Goal: Transaction & Acquisition: Purchase product/service

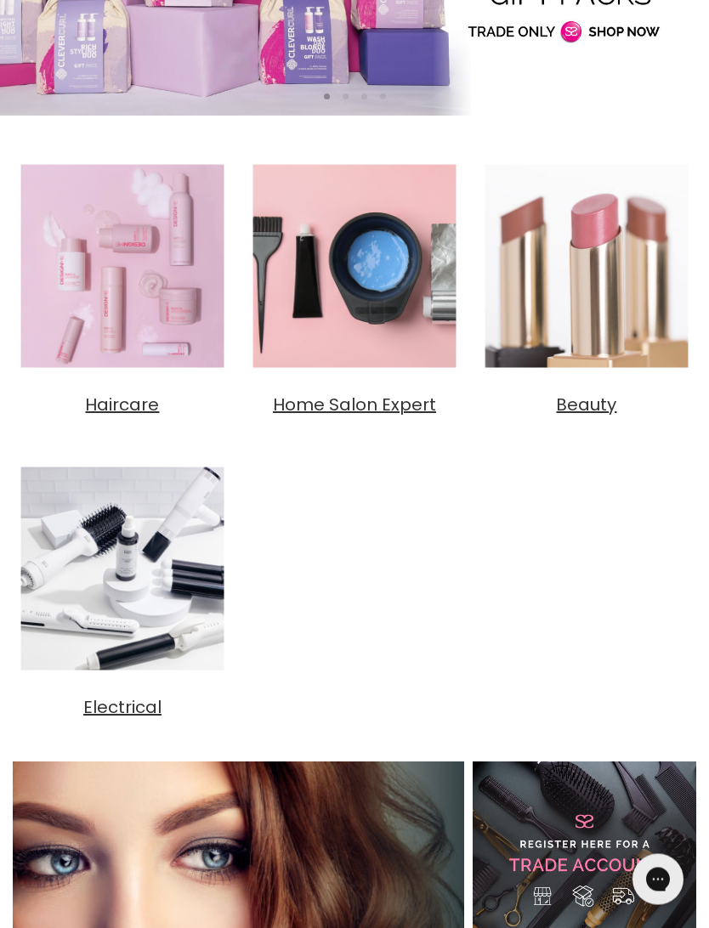
scroll to position [441, 0]
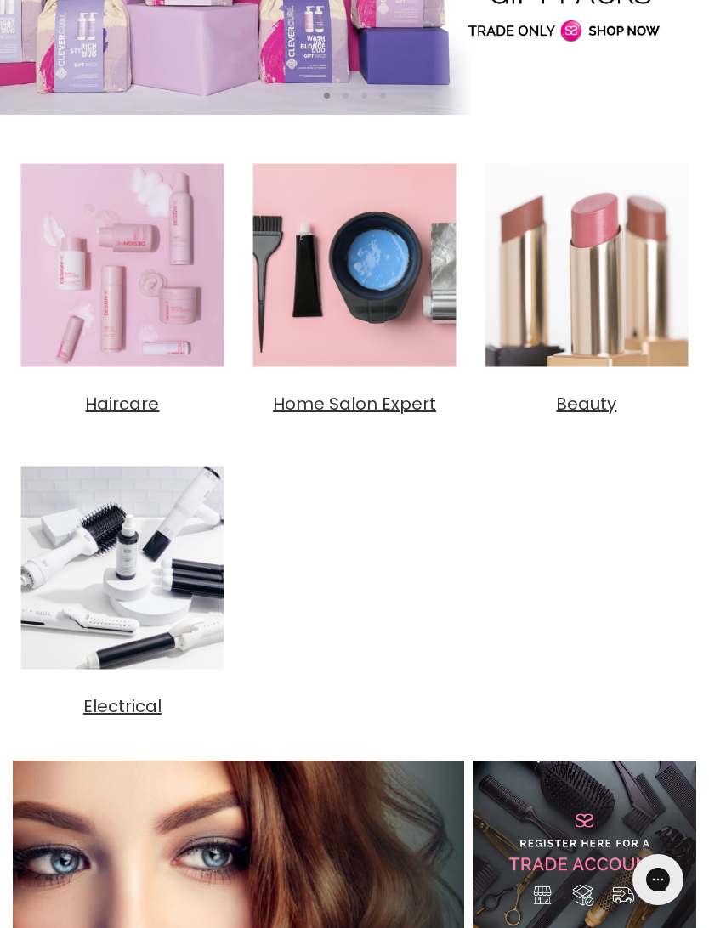
click at [378, 405] on span "Home Salon Expert" at bounding box center [354, 404] width 163 height 24
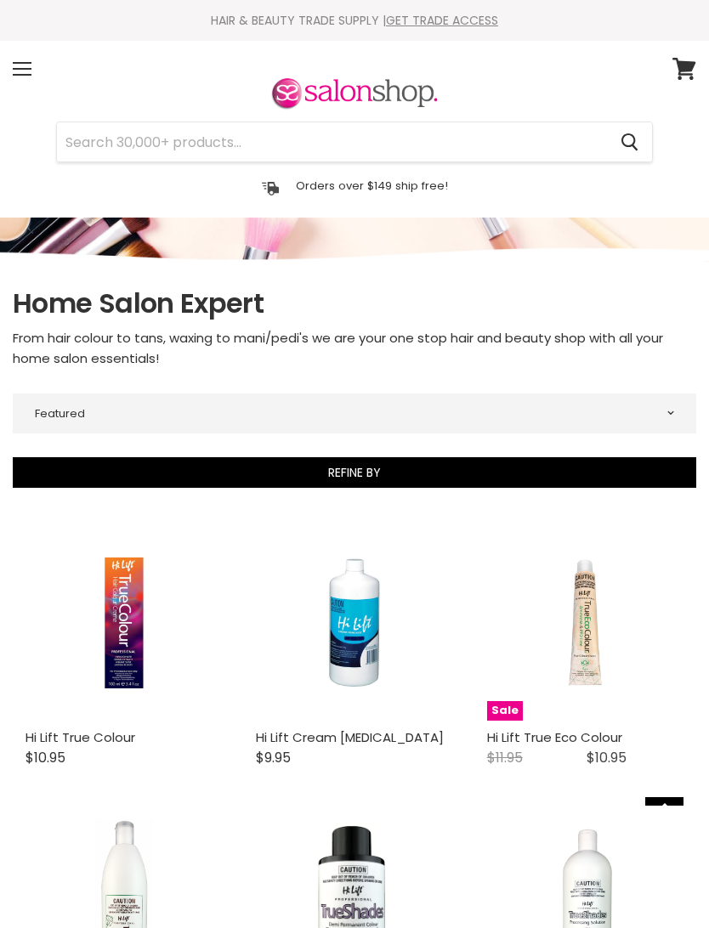
select select "manual"
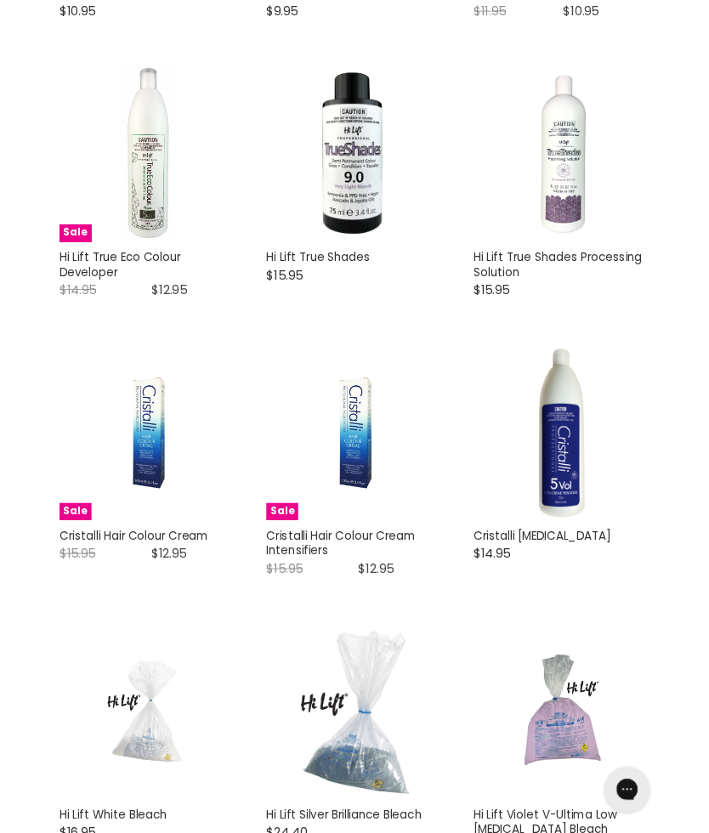
scroll to position [745, 0]
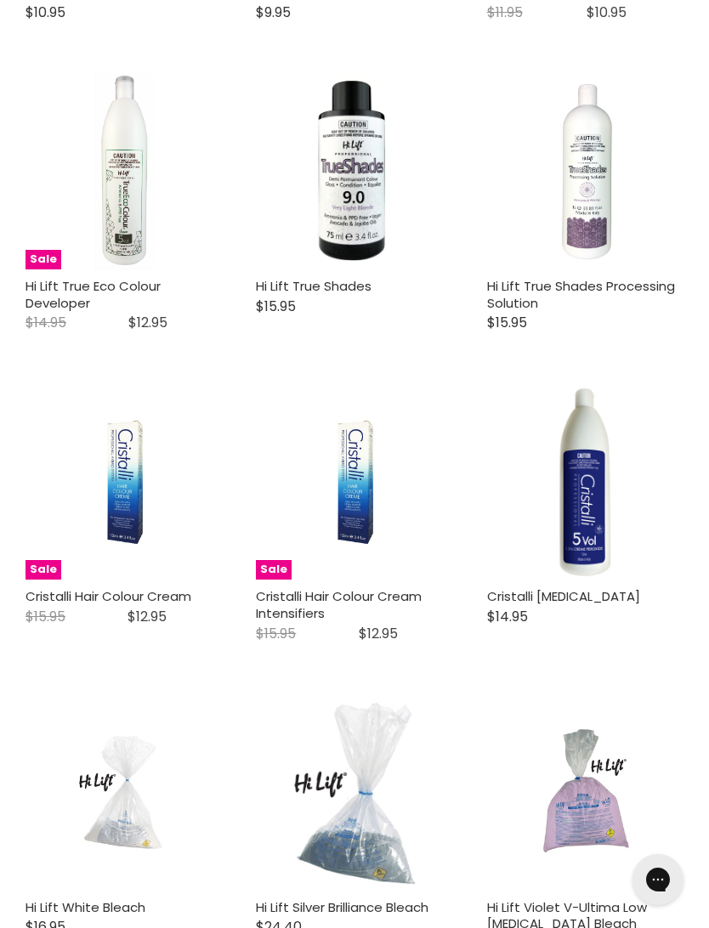
click at [529, 462] on img "Main content" at bounding box center [585, 481] width 196 height 196
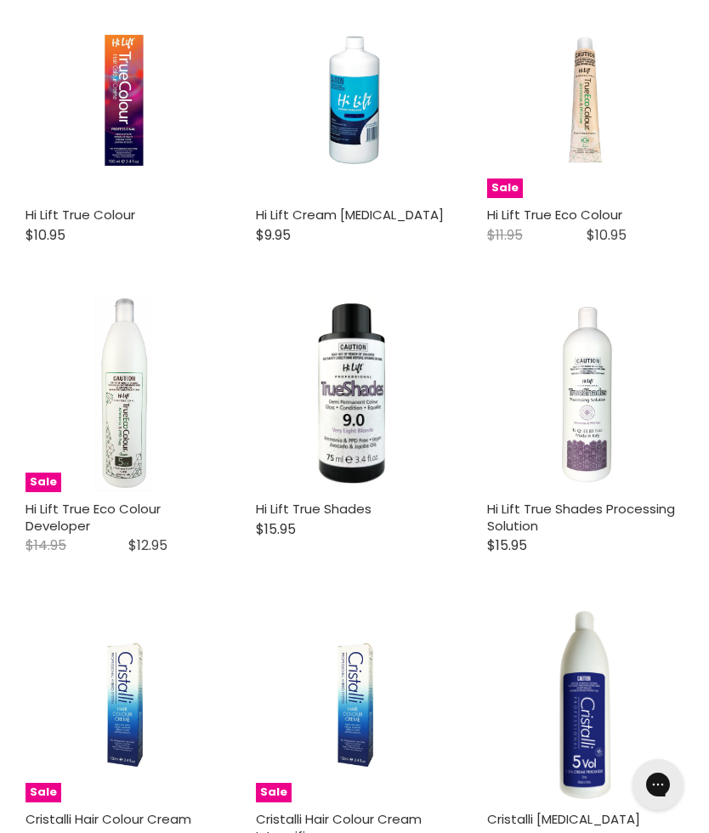
scroll to position [263, 0]
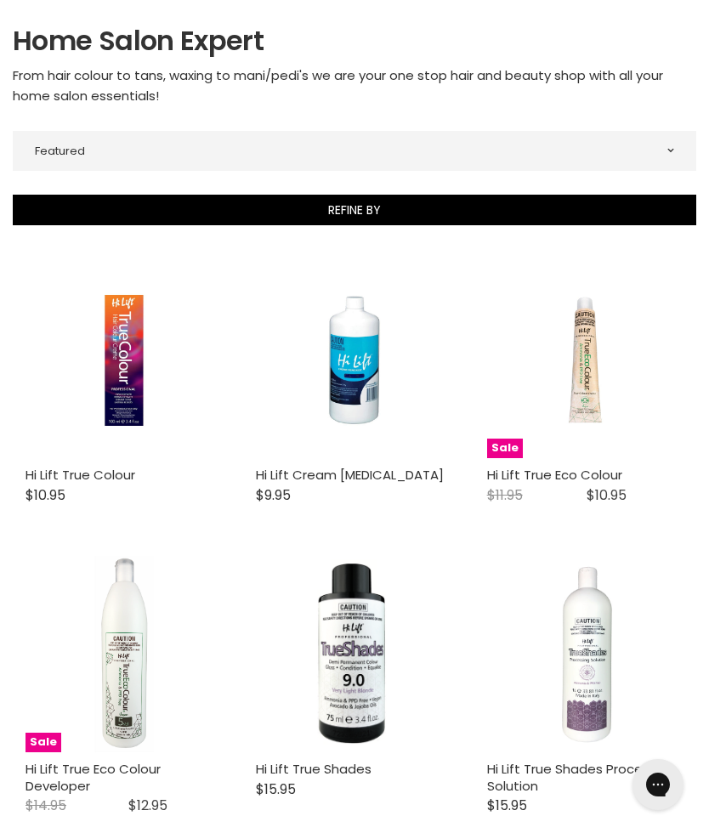
click at [128, 359] on img "Main content" at bounding box center [124, 360] width 128 height 196
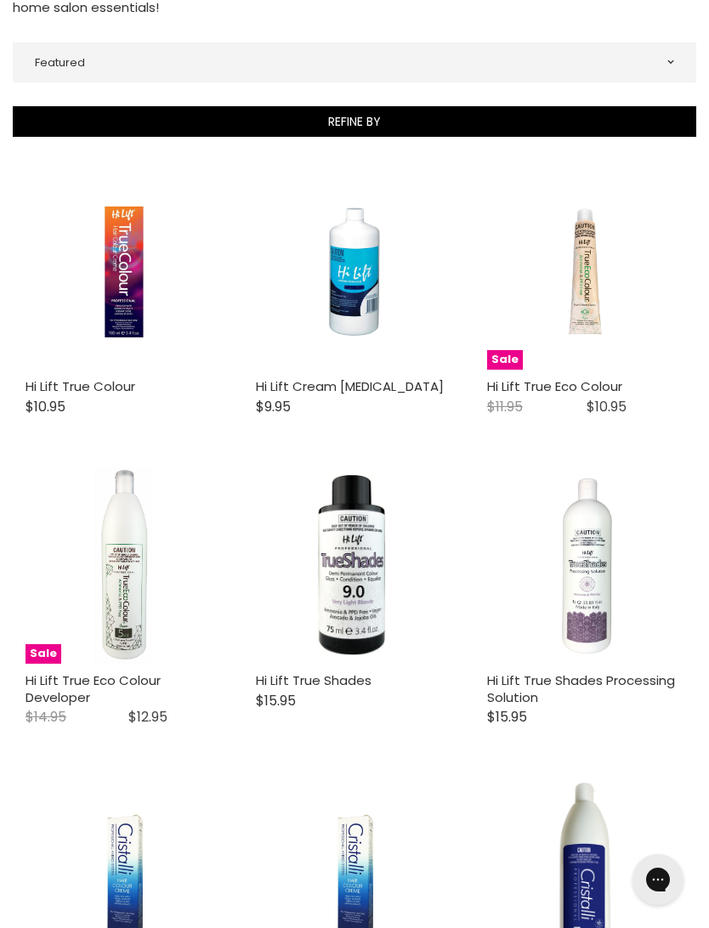
scroll to position [386, 0]
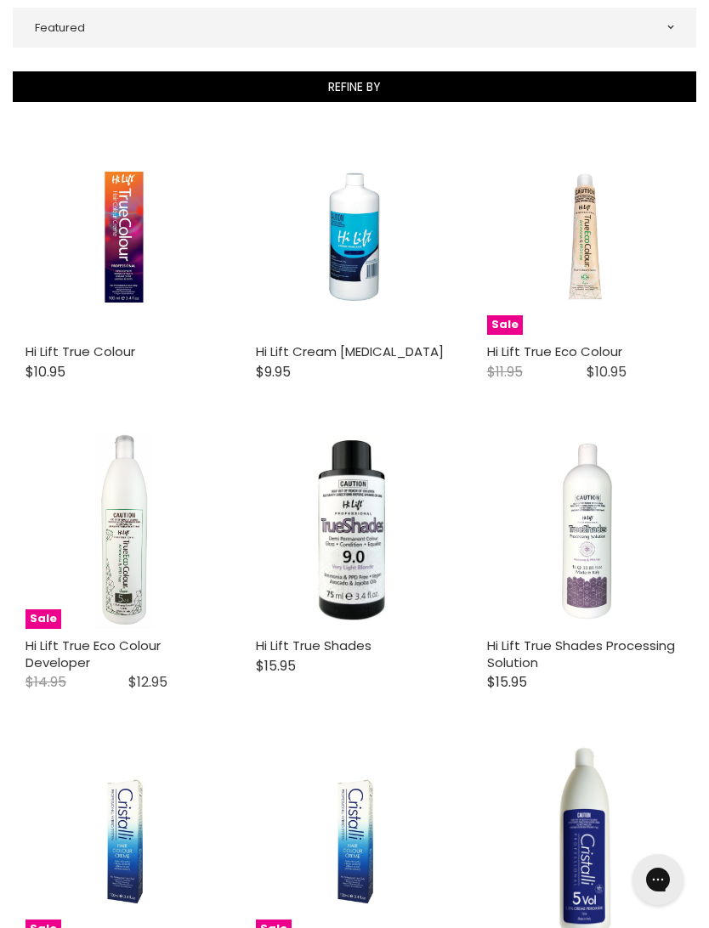
click at [117, 209] on img "Main content" at bounding box center [124, 237] width 128 height 196
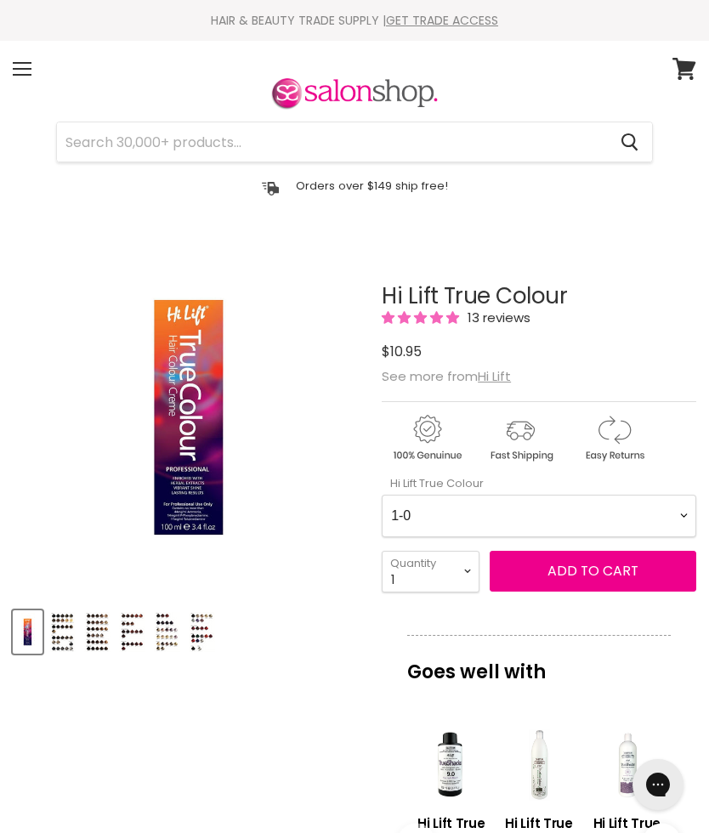
click at [31, 631] on img "Product thumbnails" at bounding box center [27, 632] width 26 height 40
click at [64, 643] on img "Product thumbnails" at bounding box center [62, 632] width 26 height 40
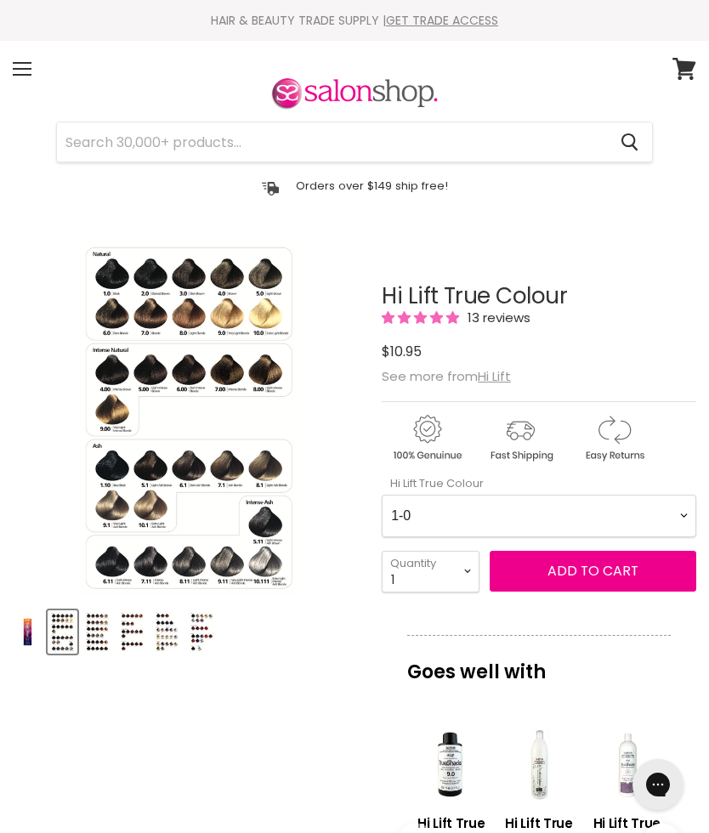
click at [74, 639] on img "Product thumbnails" at bounding box center [62, 632] width 26 height 40
click at [247, 485] on img "Hi Lift True Colour image. Click or Scroll to Zoom." at bounding box center [189, 417] width 230 height 352
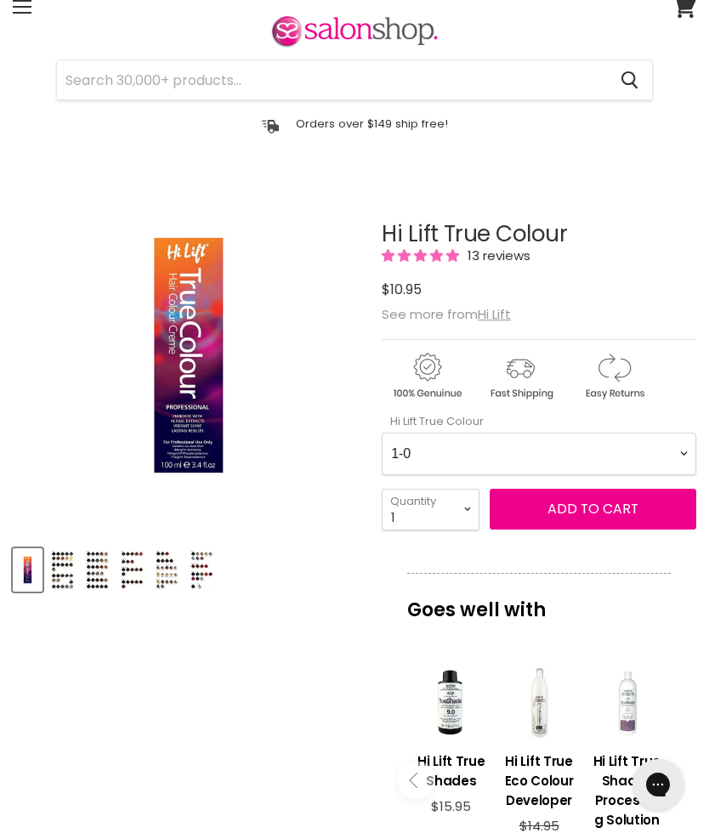
scroll to position [61, 0]
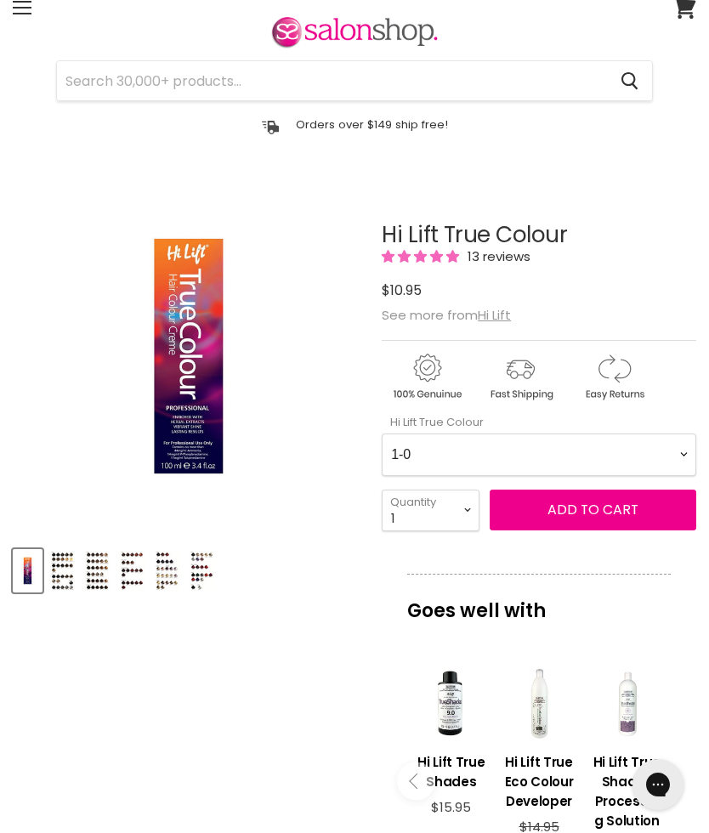
click at [677, 445] on Colour-0-0 "1-0 1-10 2-0 2-20 3-0 4-0 4-0 4-00 4-20 4-6 4.62 4-66 4-75 4-77 5-0 5-00 5-1 5-…" at bounding box center [539, 455] width 315 height 43
select Colour-0-0 "5-12"
click at [473, 511] on select "1 2 3 4 5 6 7 8 9 10+" at bounding box center [431, 511] width 98 height 42
